Goal: Use online tool/utility: Utilize a website feature to perform a specific function

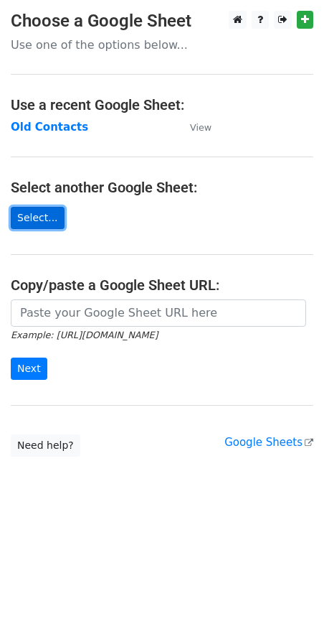
click at [43, 217] on link "Select..." at bounding box center [38, 218] width 54 height 22
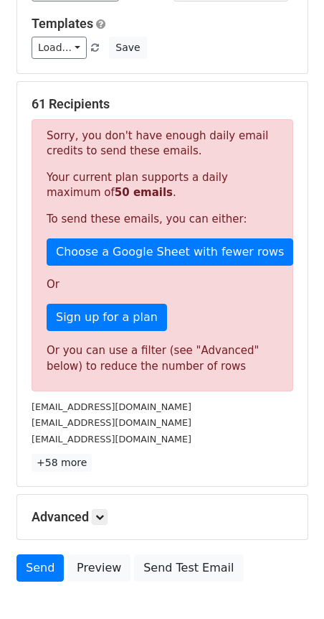
scroll to position [276, 0]
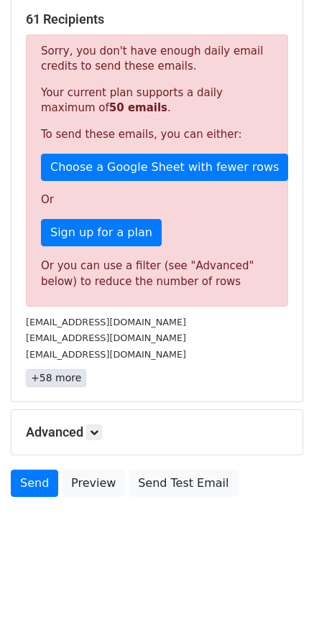
click at [47, 377] on link "+58 more" at bounding box center [56, 378] width 60 height 18
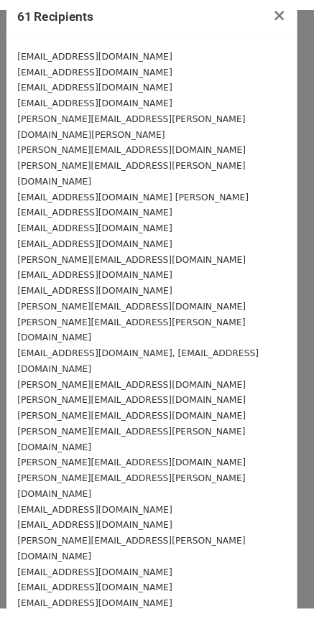
scroll to position [0, 0]
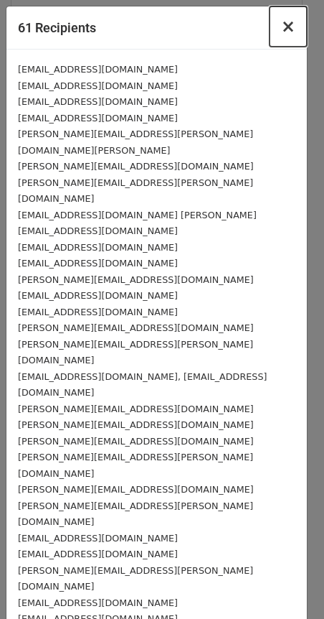
click at [283, 24] on span "×" at bounding box center [288, 27] width 14 height 20
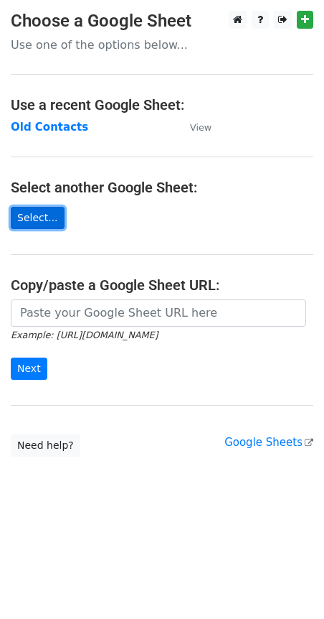
click at [37, 217] on link "Select..." at bounding box center [38, 218] width 54 height 22
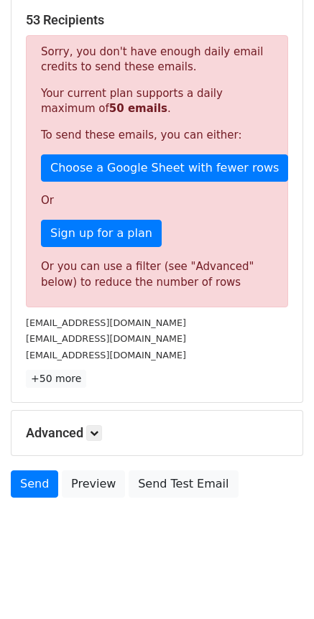
scroll to position [276, 0]
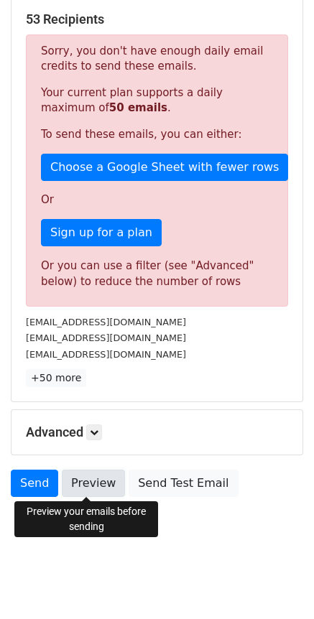
click at [84, 487] on link "Preview" at bounding box center [93, 482] width 63 height 27
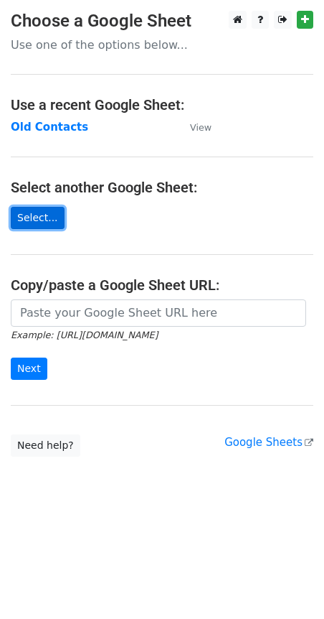
click at [50, 217] on link "Select..." at bounding box center [38, 218] width 54 height 22
